Goal: Information Seeking & Learning: Learn about a topic

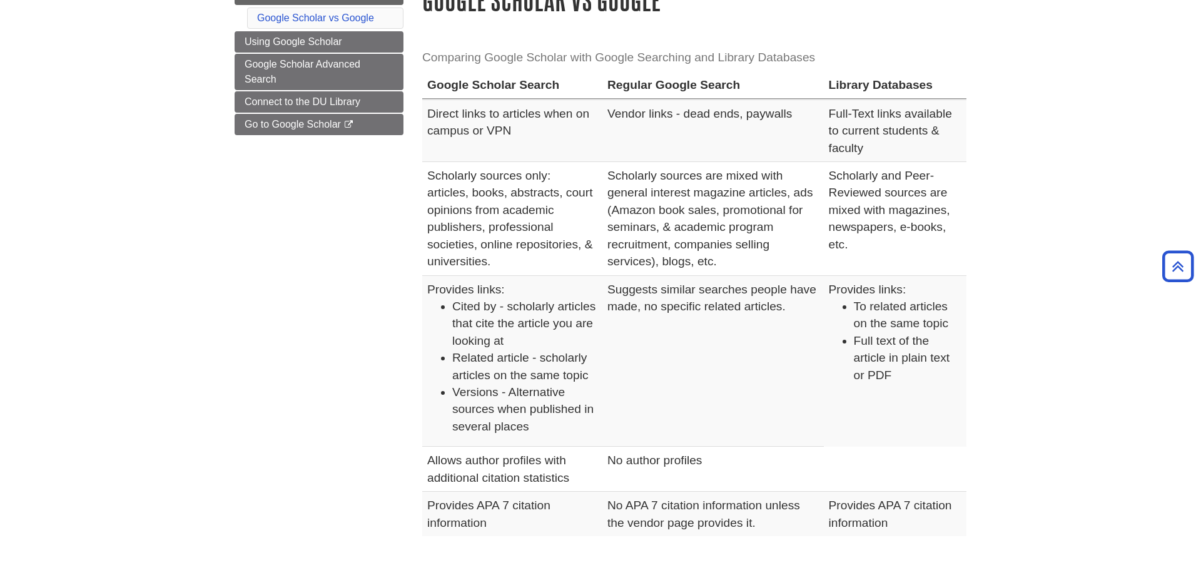
scroll to position [64, 0]
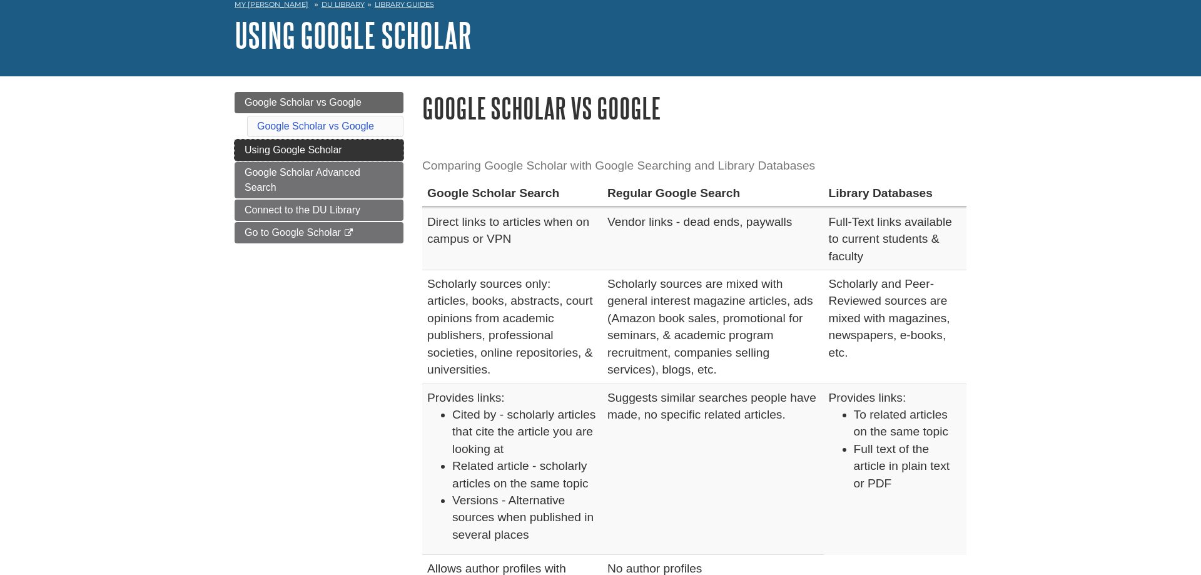
click at [302, 156] on link "Using Google Scholar" at bounding box center [318, 149] width 169 height 21
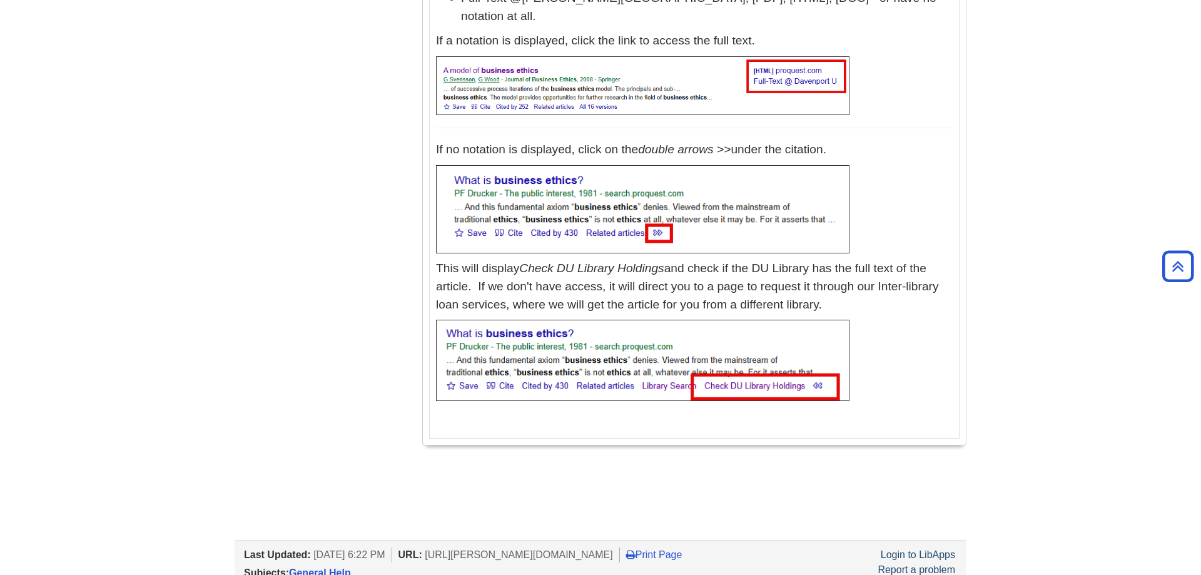
scroll to position [255, 0]
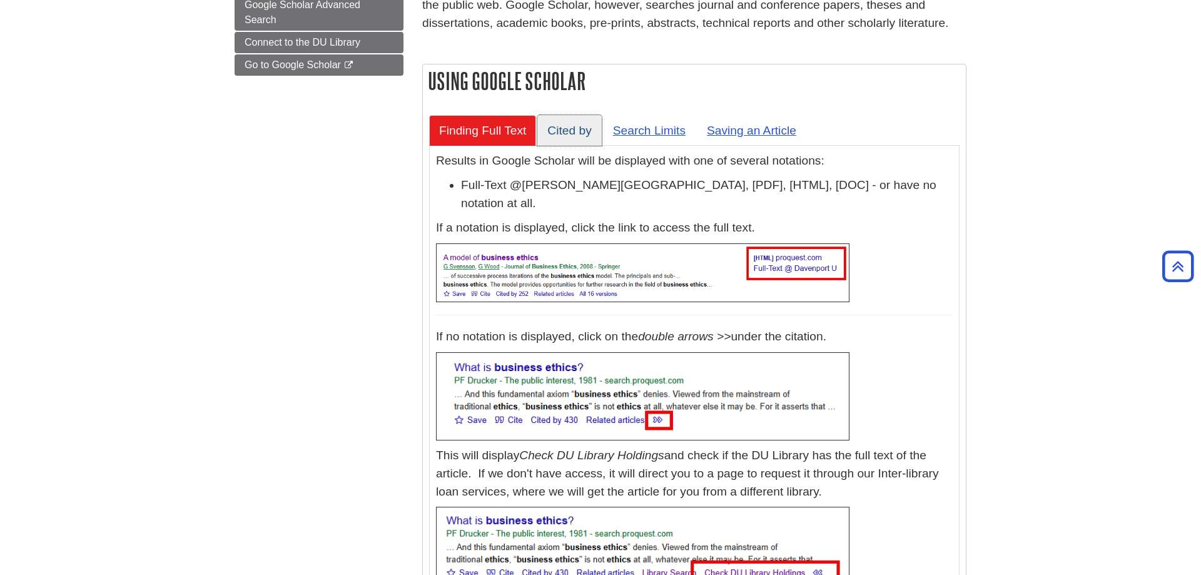
click at [585, 134] on link "Cited by" at bounding box center [569, 130] width 64 height 31
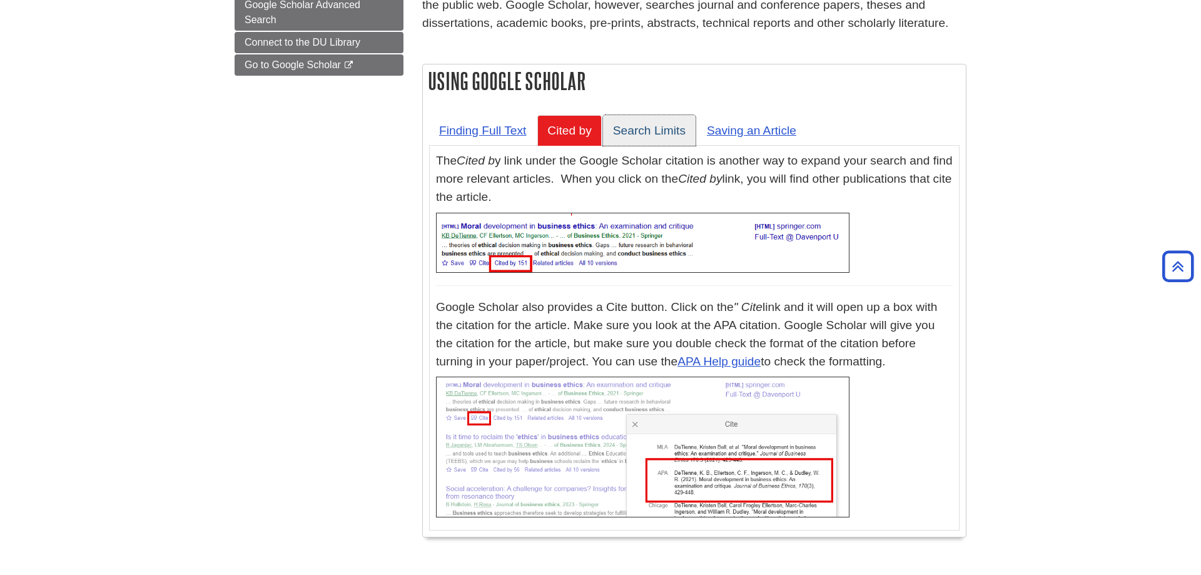
click at [658, 126] on link "Search Limits" at bounding box center [649, 130] width 93 height 31
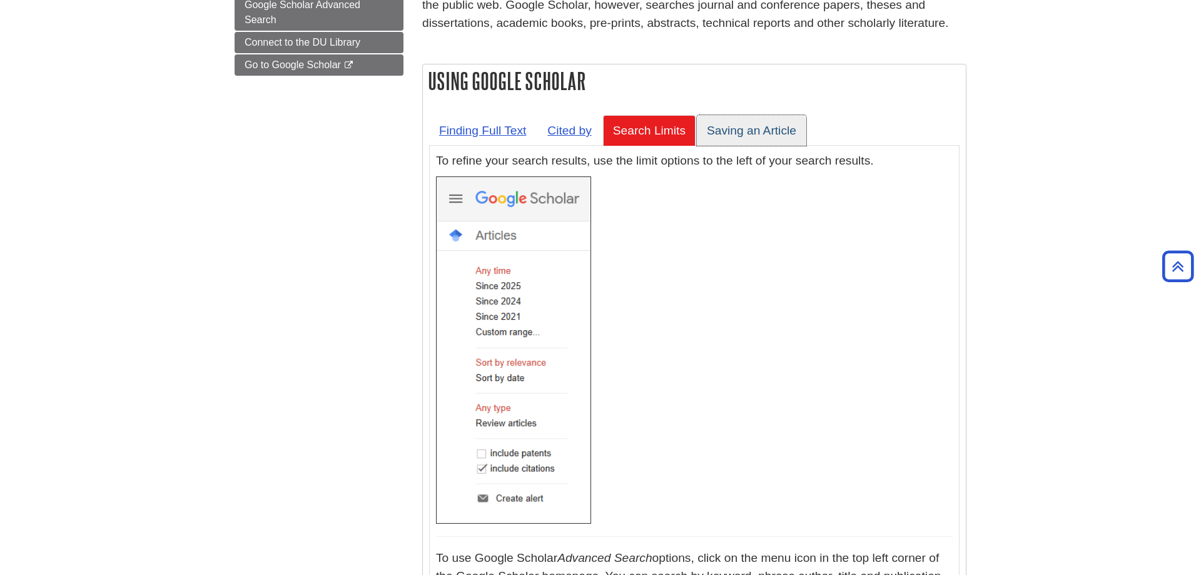
click at [754, 126] on link "Saving an Article" at bounding box center [751, 130] width 109 height 31
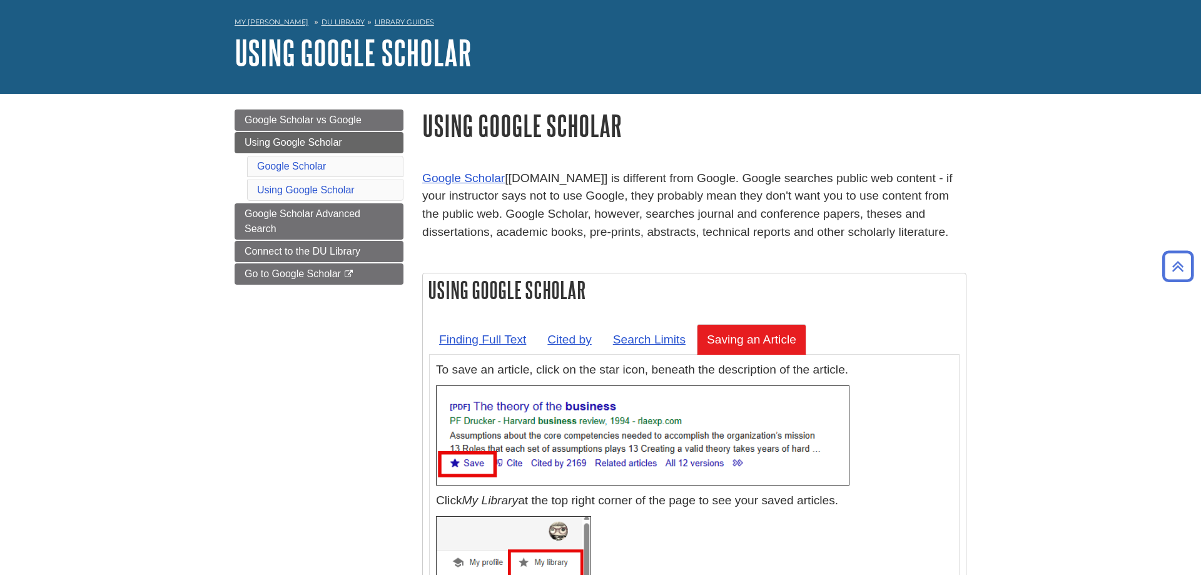
scroll to position [0, 0]
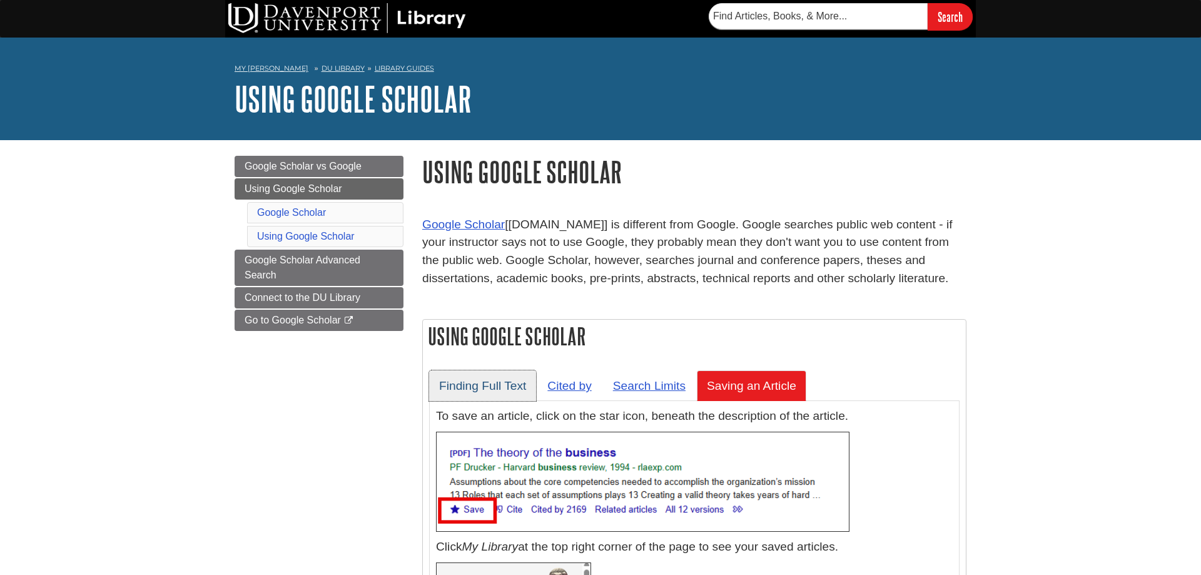
drag, startPoint x: 454, startPoint y: 382, endPoint x: 355, endPoint y: 417, distance: 105.4
click at [453, 382] on link "Finding Full Text" at bounding box center [482, 385] width 107 height 31
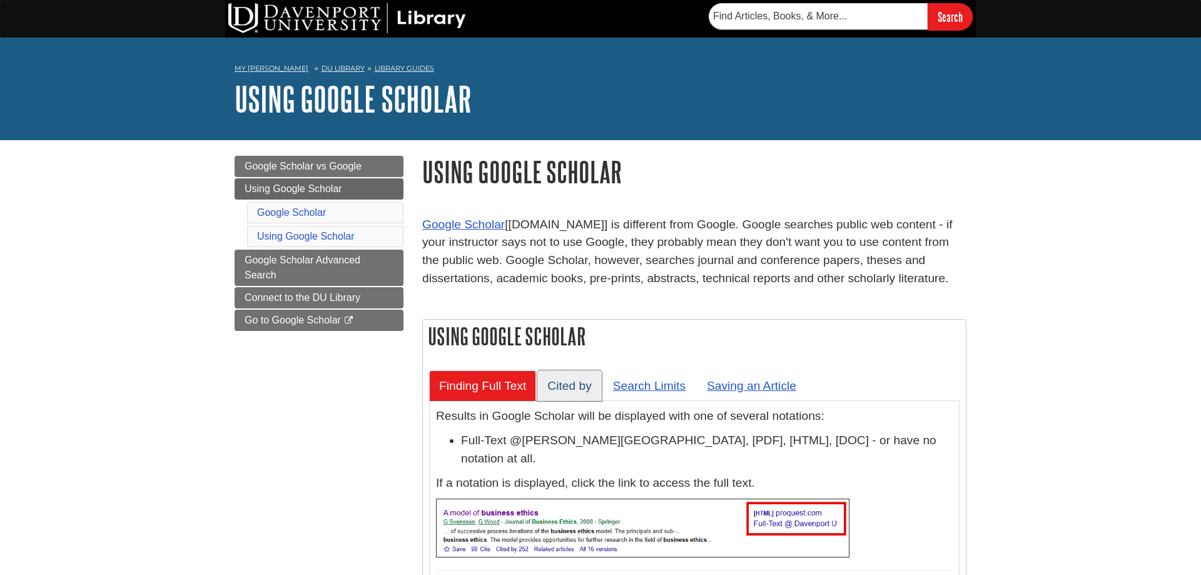
click at [557, 386] on link "Cited by" at bounding box center [569, 385] width 64 height 31
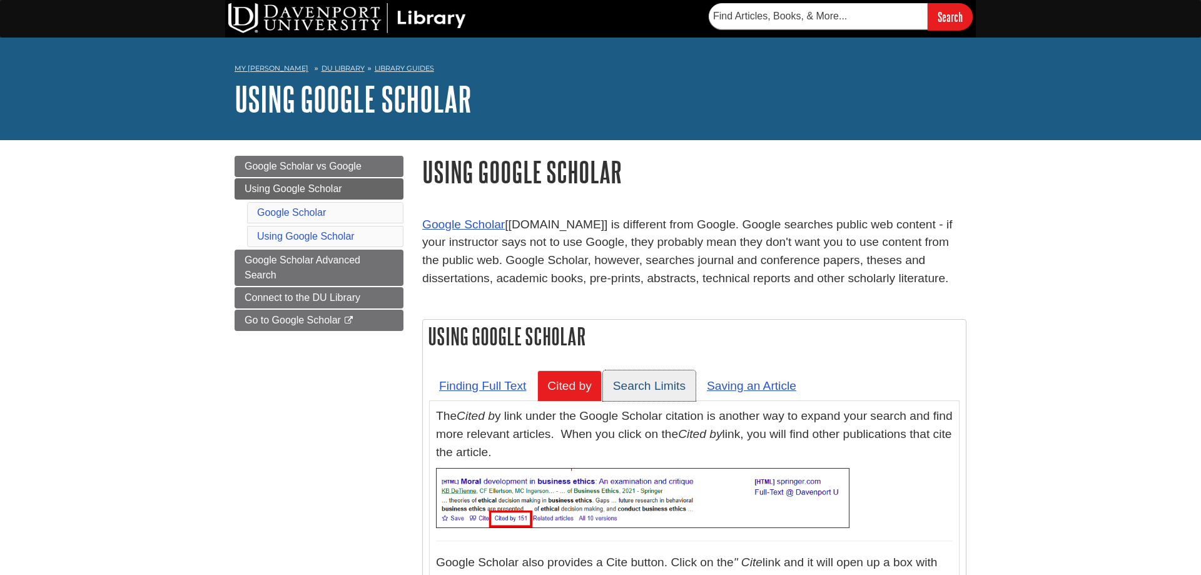
click at [657, 386] on link "Search Limits" at bounding box center [649, 385] width 93 height 31
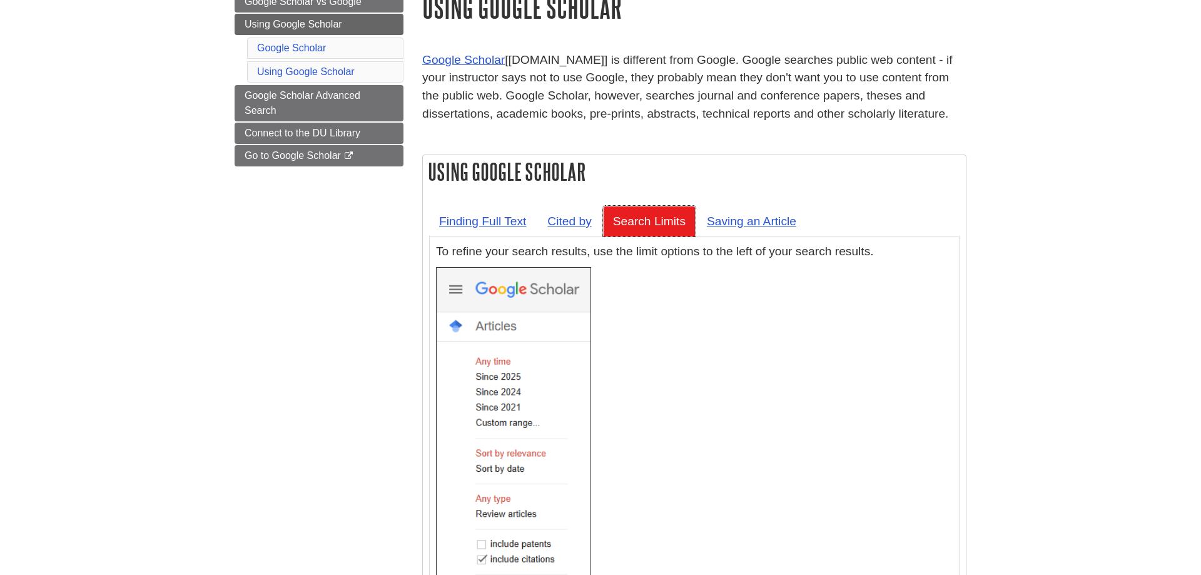
scroll to position [255, 0]
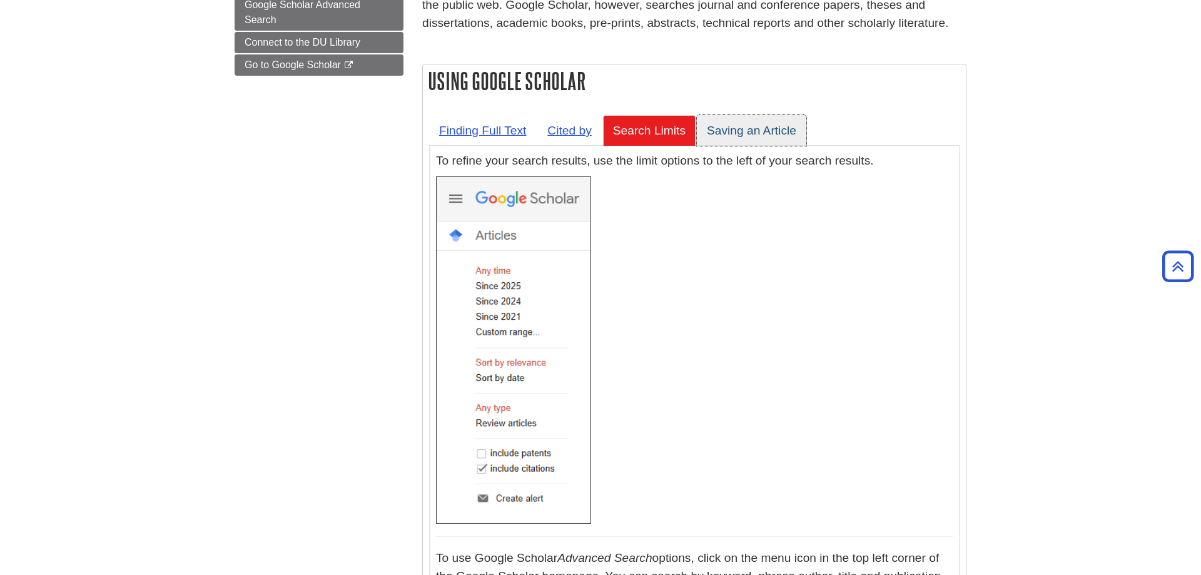
click at [741, 124] on link "Saving an Article" at bounding box center [751, 130] width 109 height 31
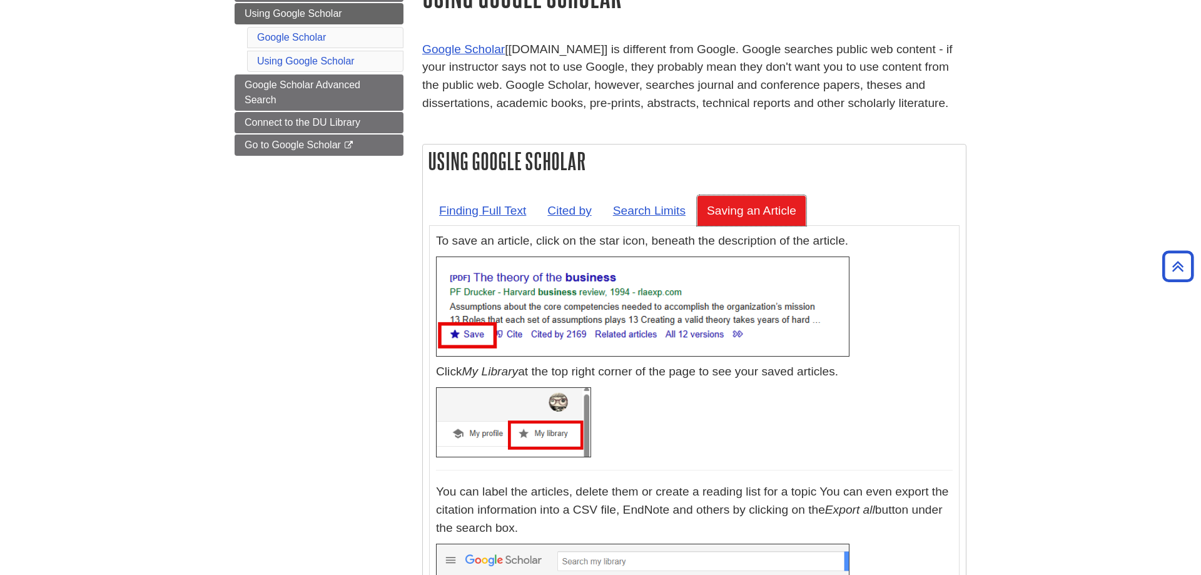
scroll to position [174, 0]
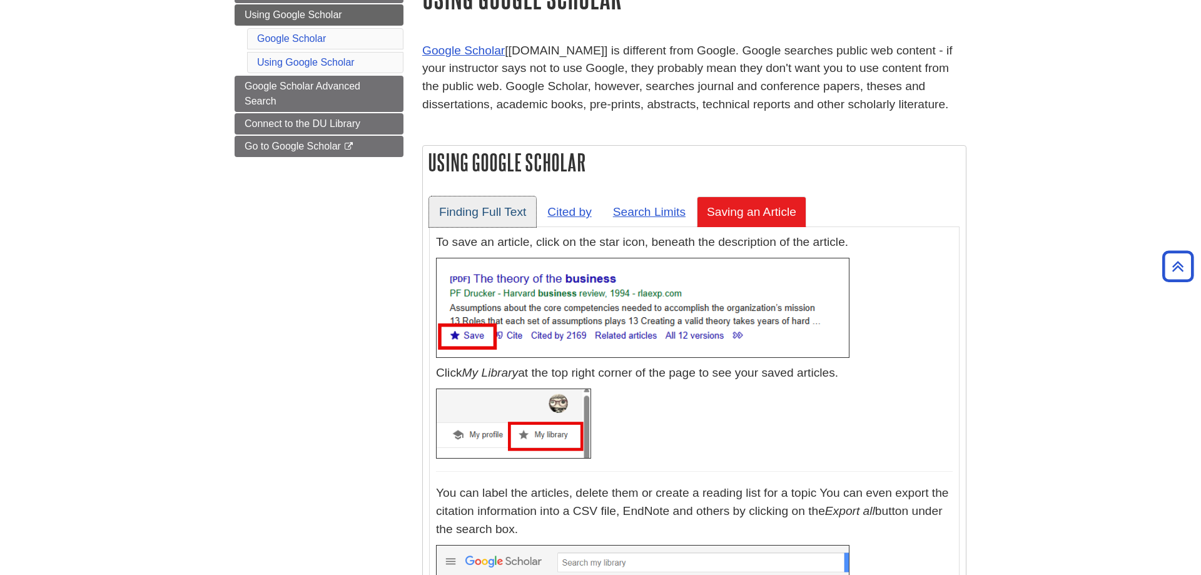
click at [468, 213] on link "Finding Full Text" at bounding box center [482, 211] width 107 height 31
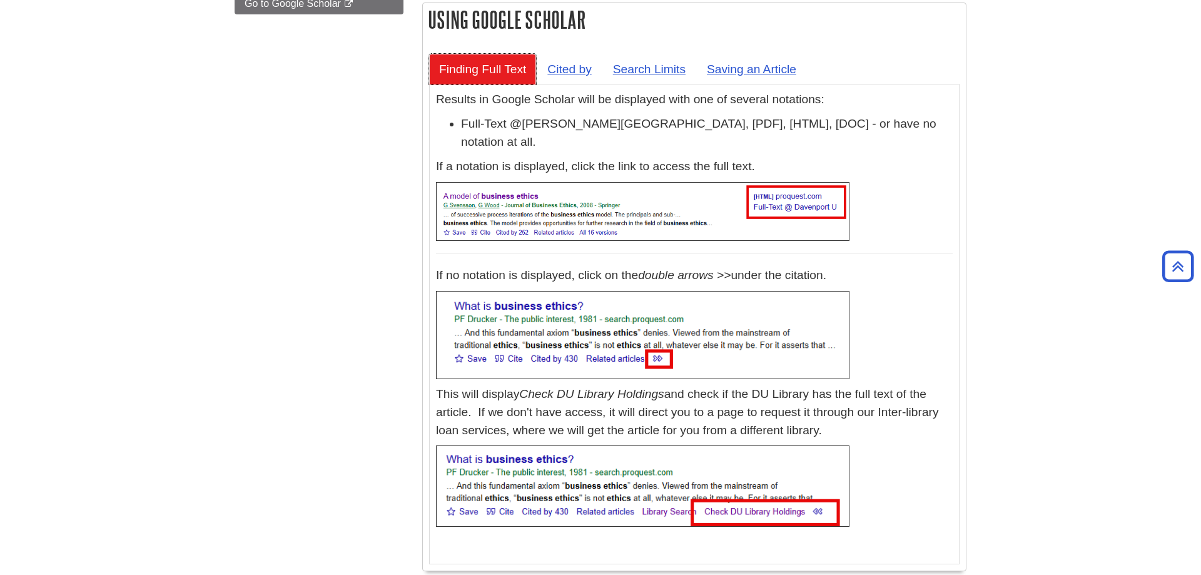
scroll to position [319, 0]
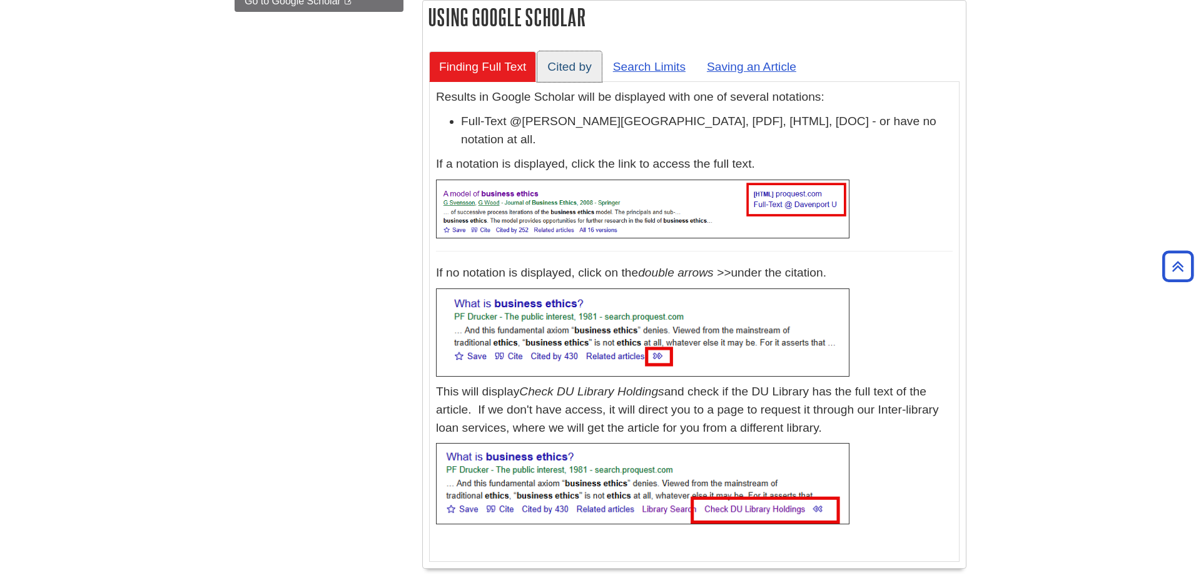
click at [582, 63] on link "Cited by" at bounding box center [569, 66] width 64 height 31
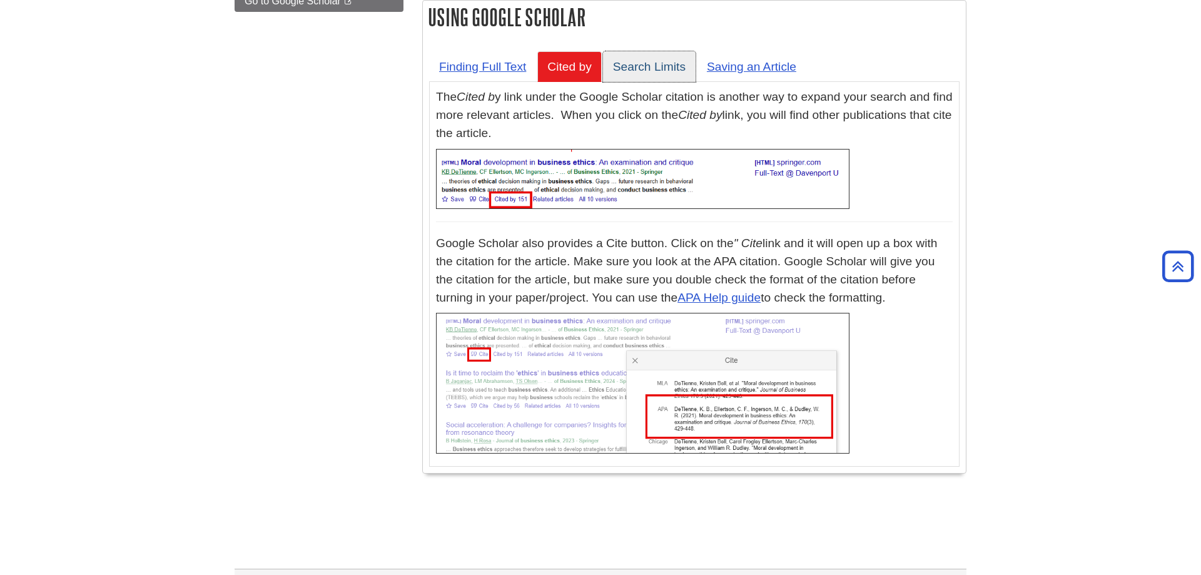
click at [615, 68] on link "Search Limits" at bounding box center [649, 66] width 93 height 31
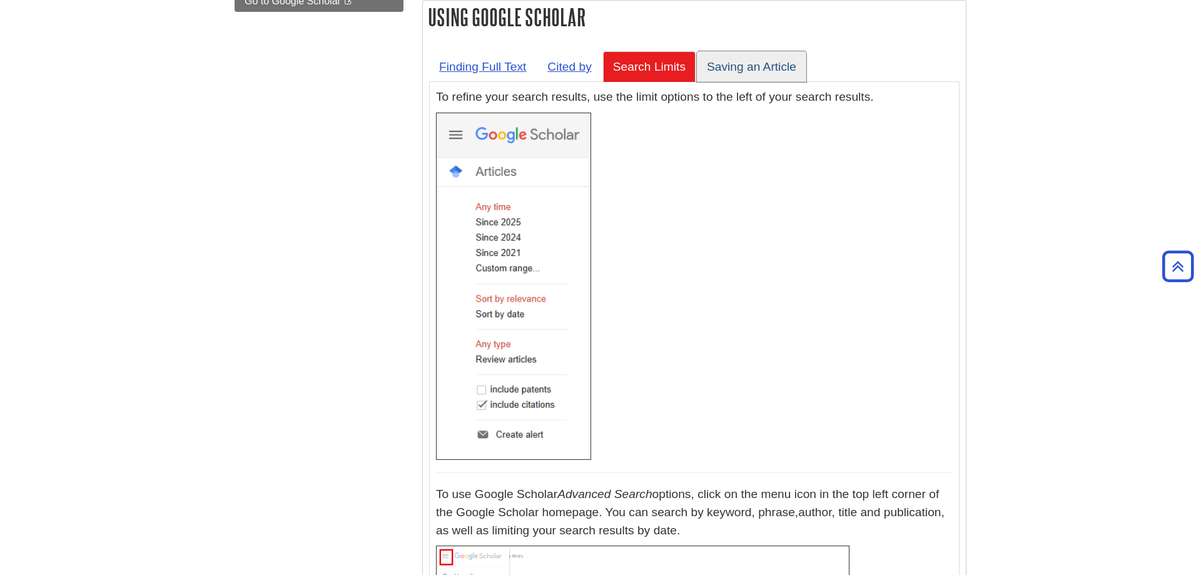
click at [732, 65] on link "Saving an Article" at bounding box center [751, 66] width 109 height 31
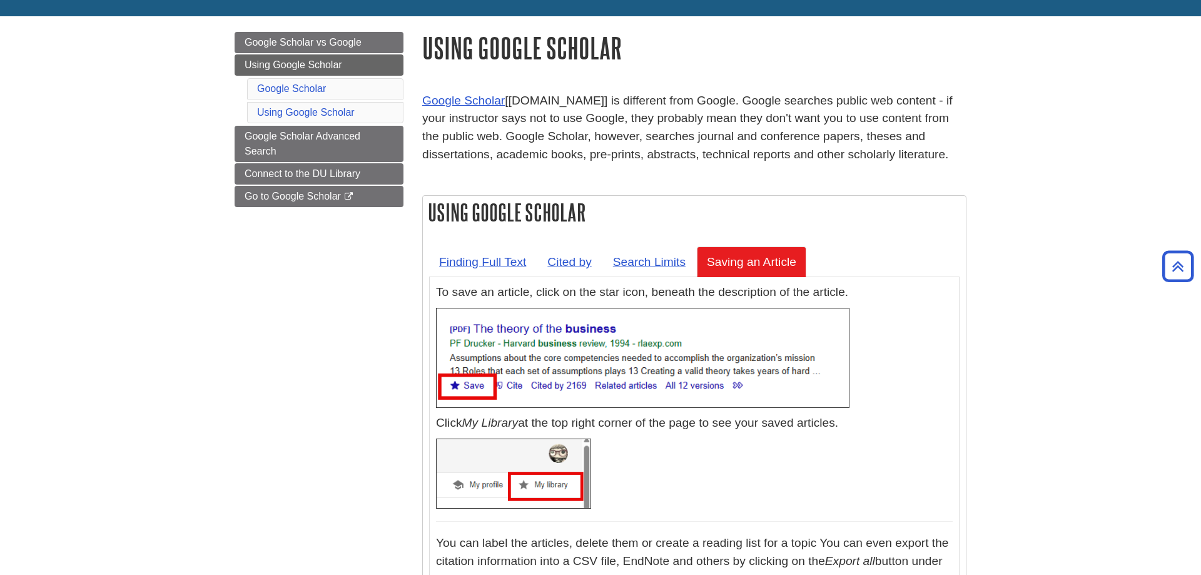
scroll to position [64, 0]
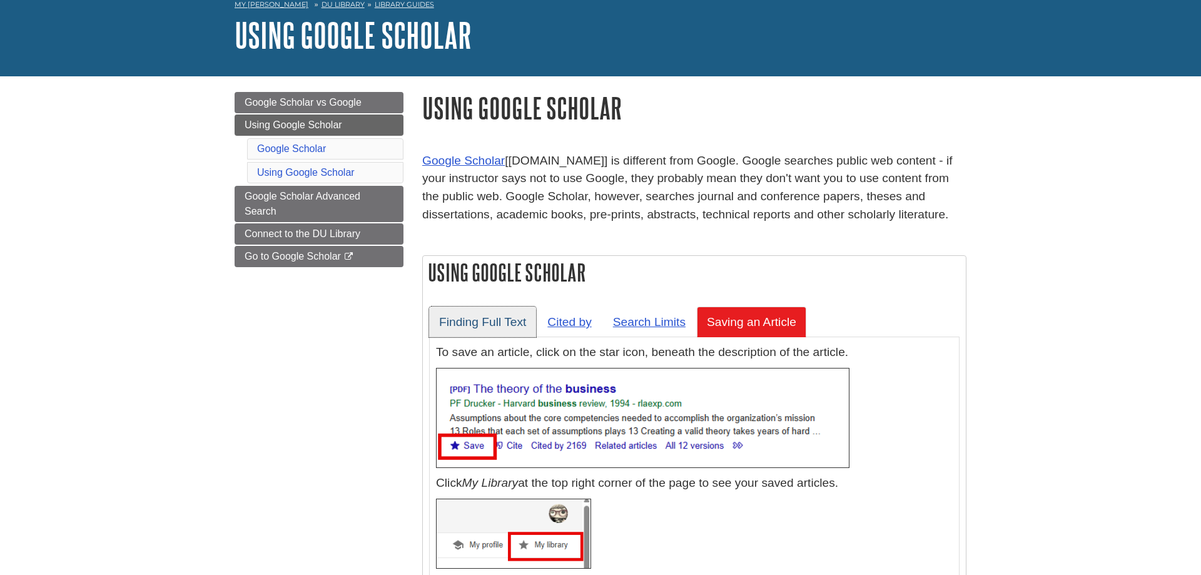
drag, startPoint x: 458, startPoint y: 315, endPoint x: 449, endPoint y: 319, distance: 10.4
click at [458, 315] on link "Finding Full Text" at bounding box center [482, 321] width 107 height 31
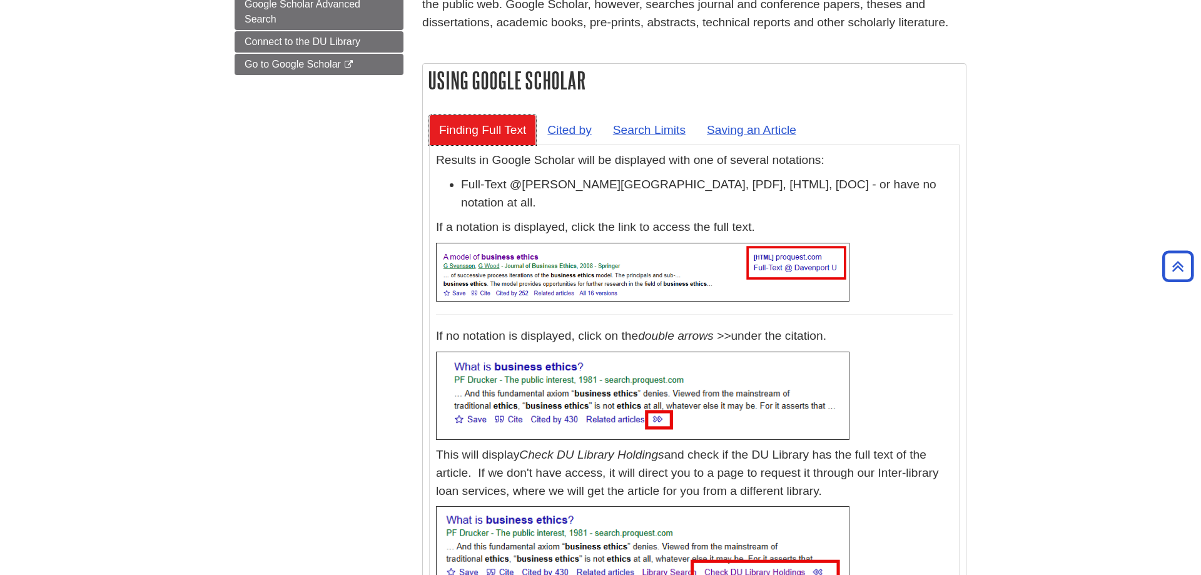
scroll to position [255, 0]
click at [580, 139] on link "Cited by" at bounding box center [569, 130] width 64 height 31
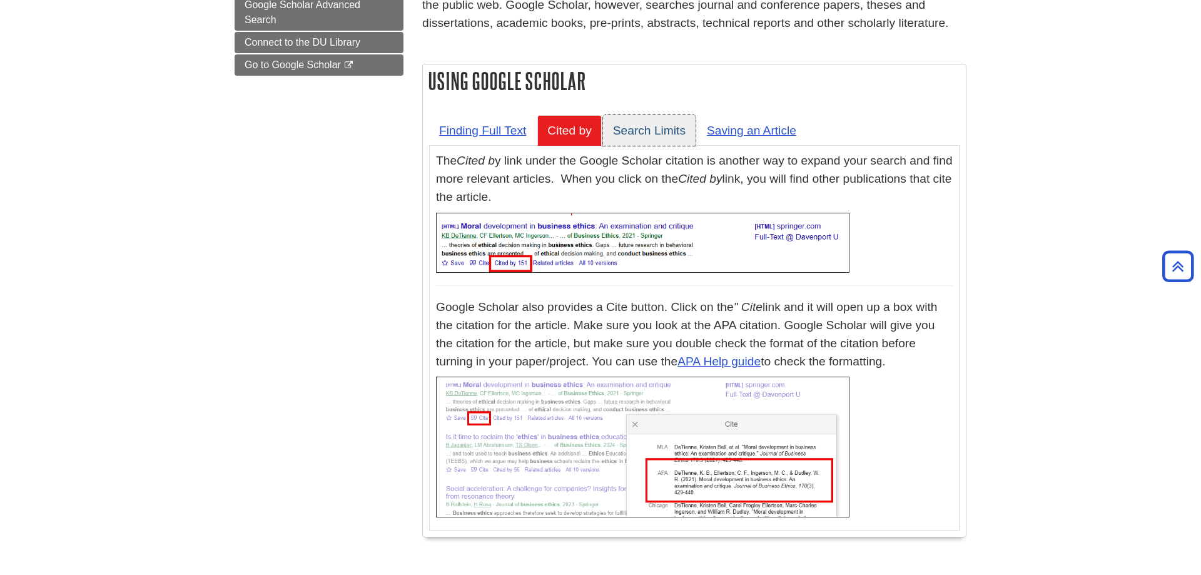
drag, startPoint x: 624, startPoint y: 125, endPoint x: 655, endPoint y: 124, distance: 30.7
click at [625, 125] on link "Search Limits" at bounding box center [649, 130] width 93 height 31
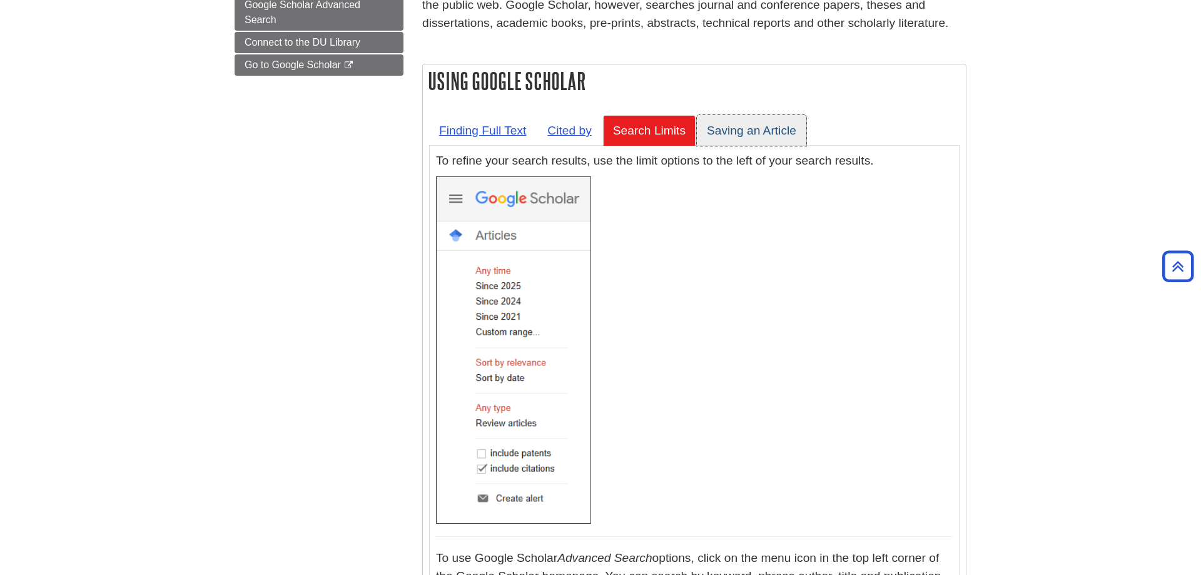
click at [743, 122] on link "Saving an Article" at bounding box center [751, 130] width 109 height 31
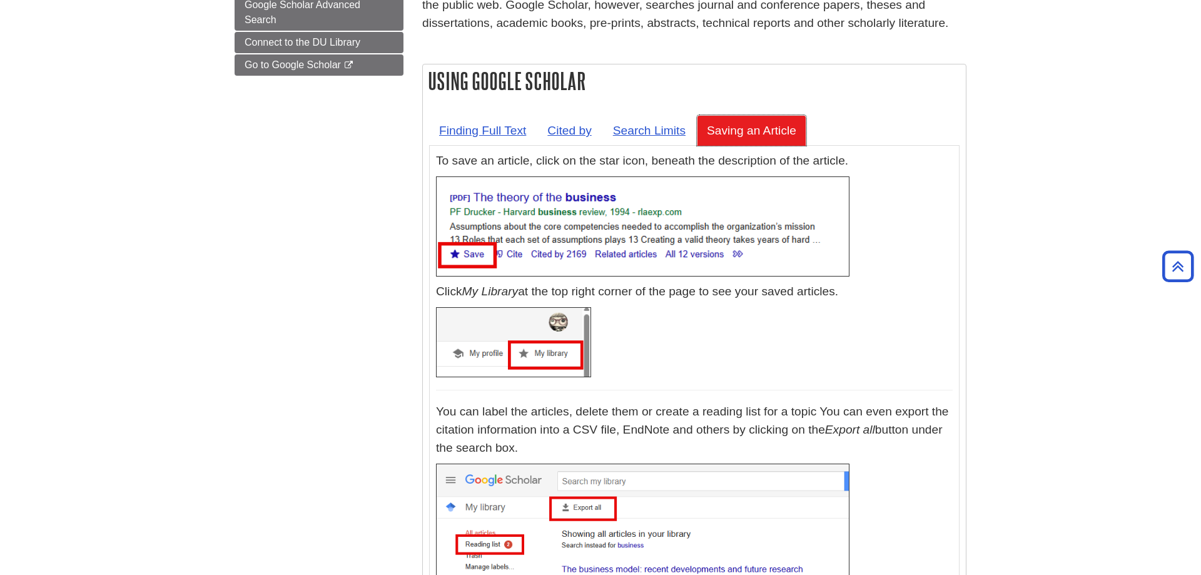
scroll to position [0, 0]
